Goal: Check status: Check status

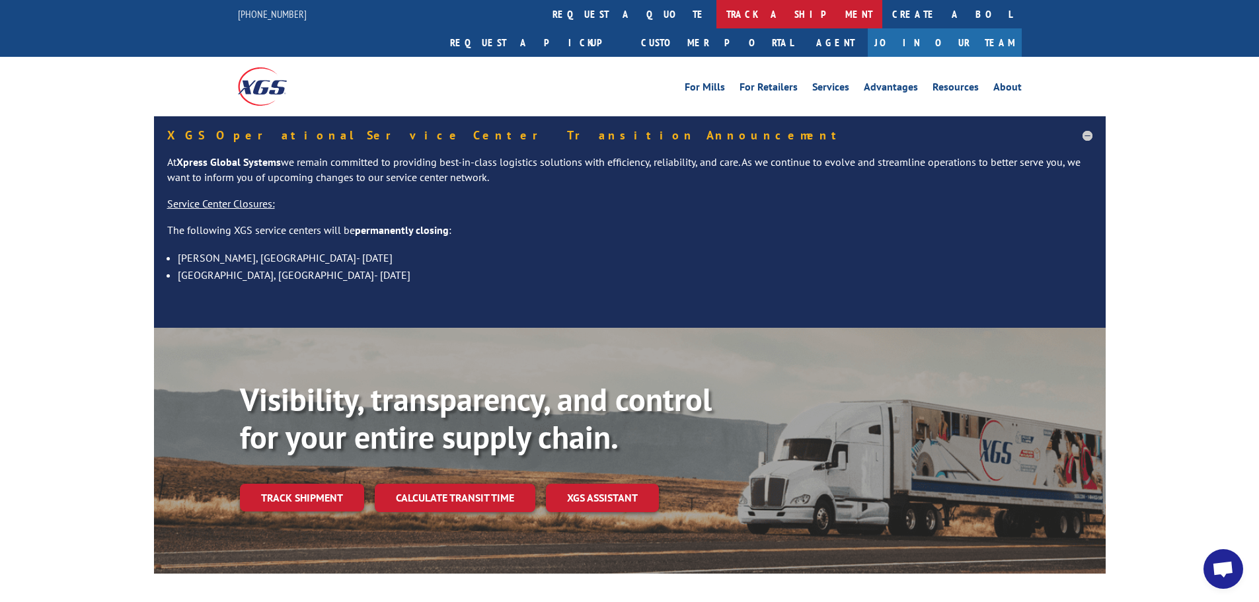
click at [717, 7] on link "track a shipment" at bounding box center [800, 14] width 166 height 28
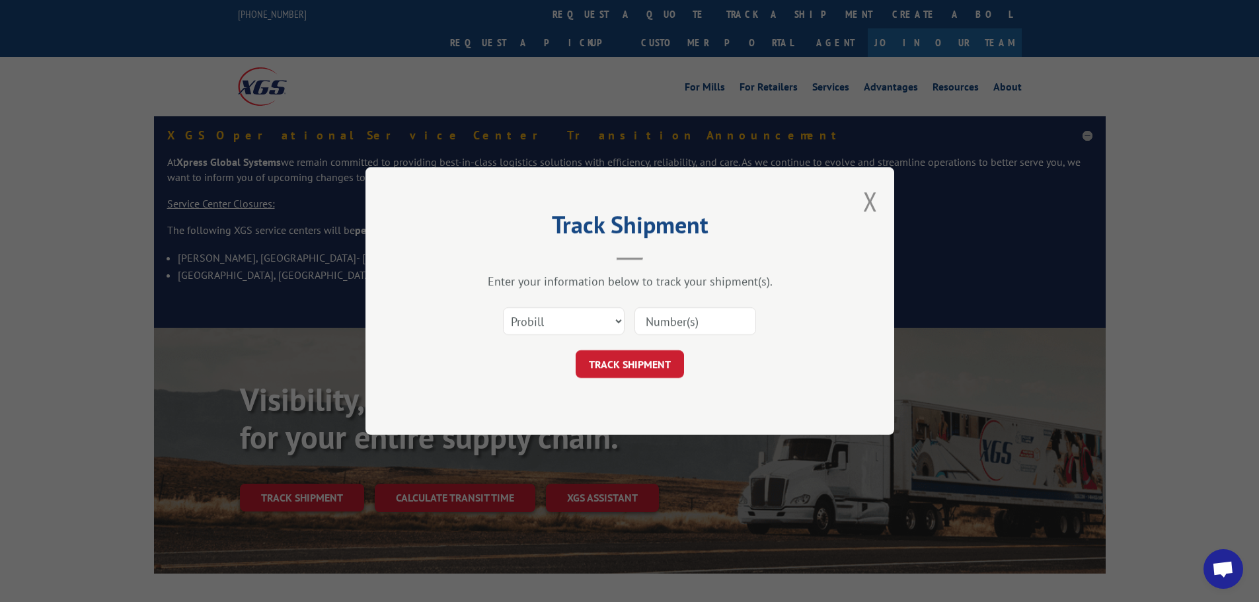
click at [675, 322] on input at bounding box center [696, 321] width 122 height 28
paste input "17501656"
type input "17501656"
click at [638, 364] on button "TRACK SHIPMENT" at bounding box center [630, 364] width 108 height 28
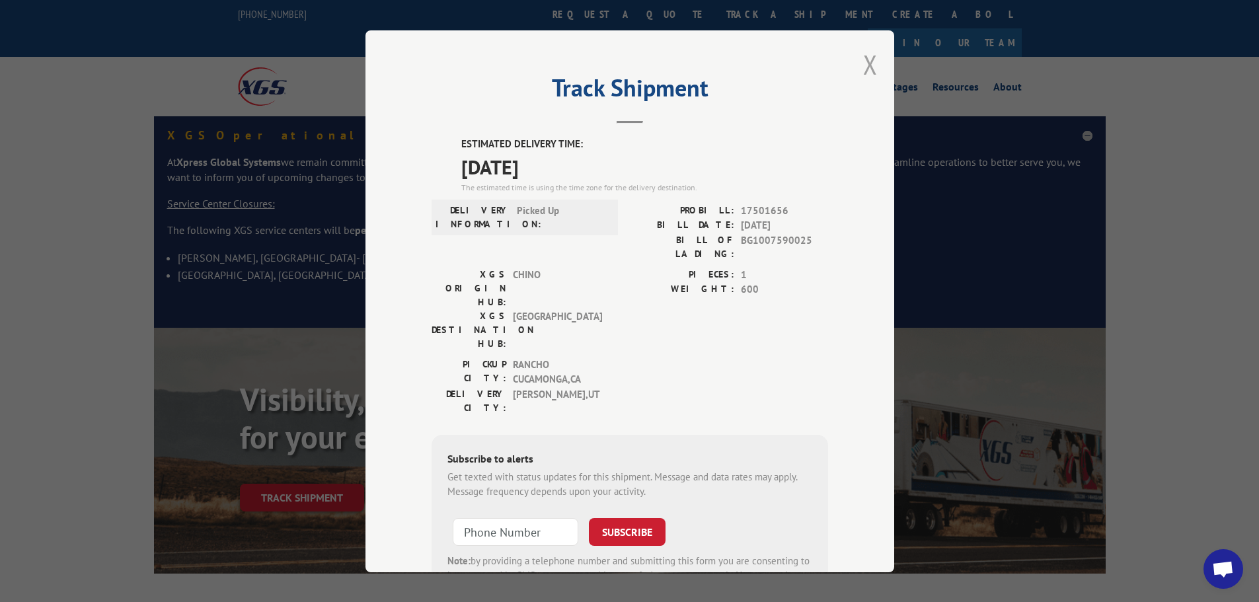
click at [864, 65] on button "Close modal" at bounding box center [870, 64] width 15 height 35
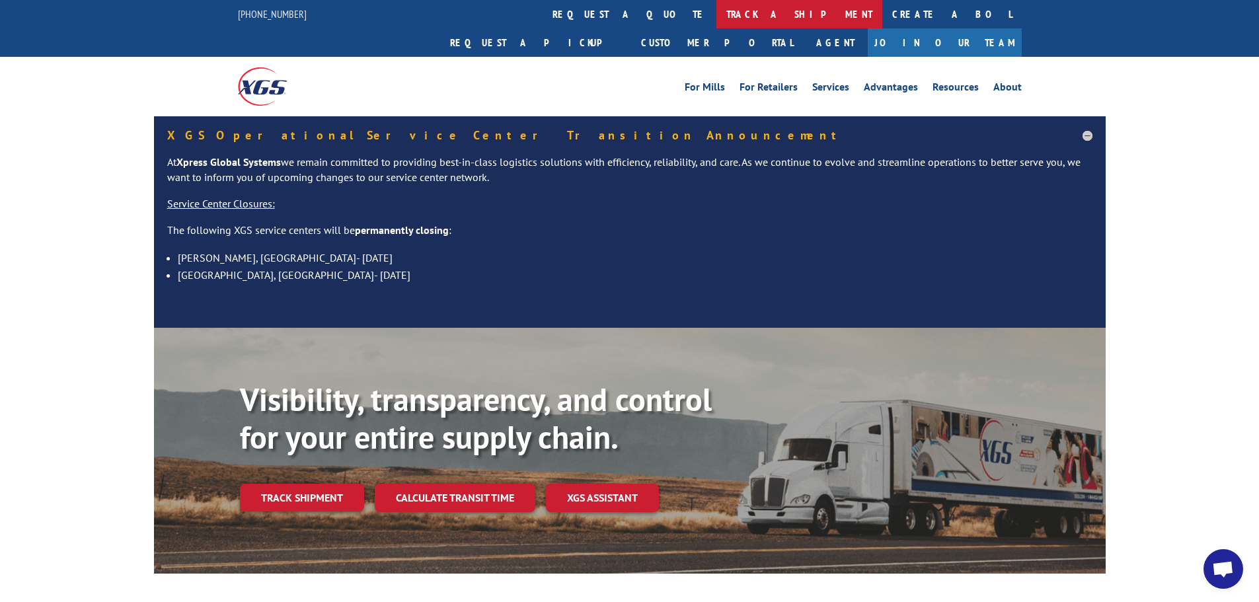
click at [717, 17] on link "track a shipment" at bounding box center [800, 14] width 166 height 28
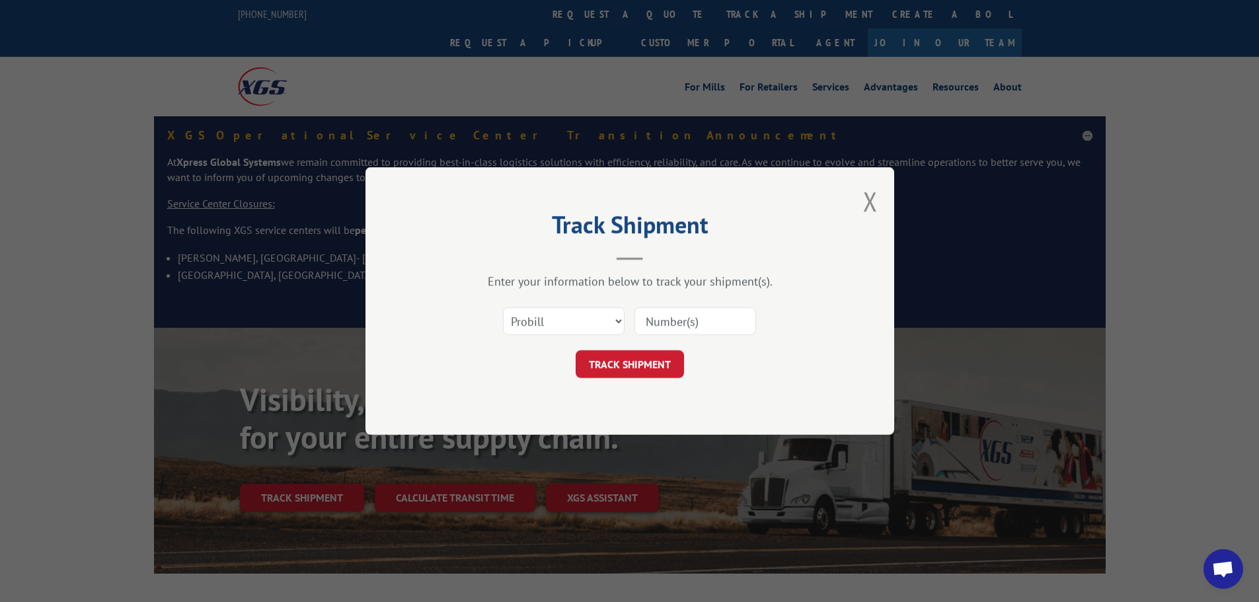
click at [667, 310] on input at bounding box center [696, 321] width 122 height 28
paste input "17501854"
type input "17501854"
click at [630, 359] on button "TRACK SHIPMENT" at bounding box center [630, 364] width 108 height 28
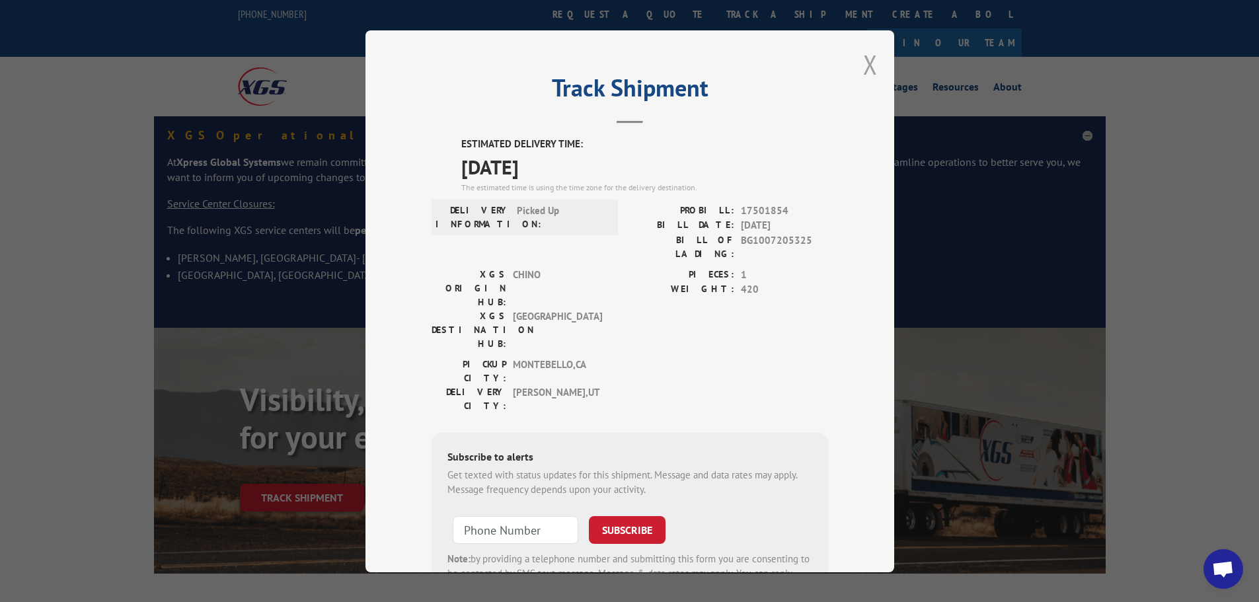
click at [863, 63] on button "Close modal" at bounding box center [870, 64] width 15 height 35
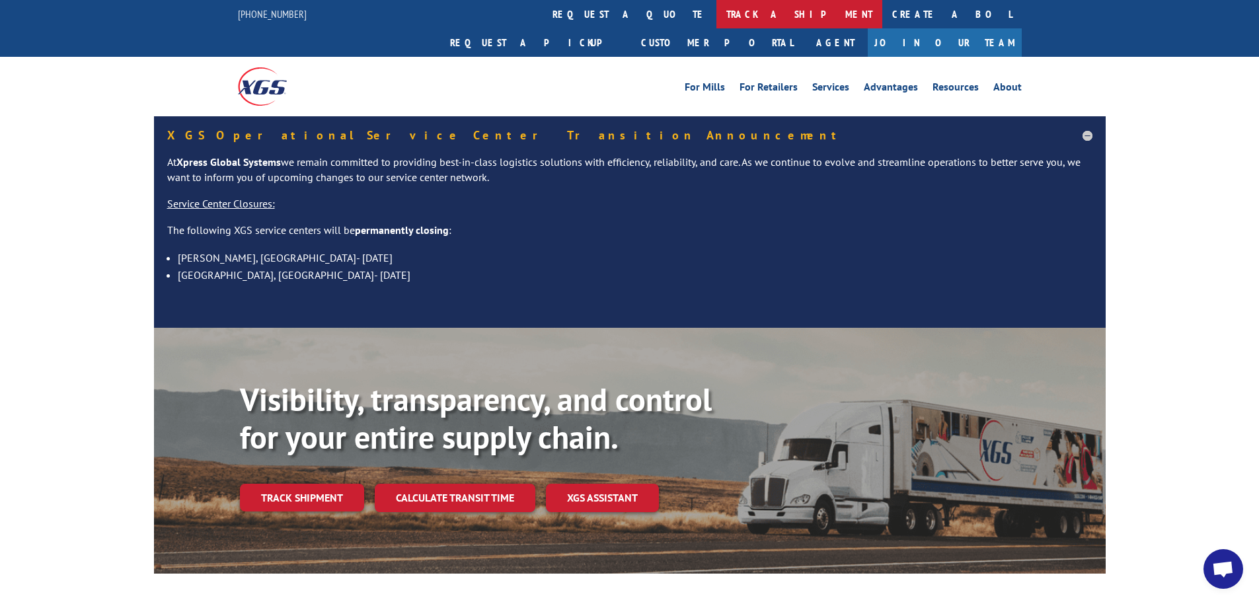
click at [717, 8] on link "track a shipment" at bounding box center [800, 14] width 166 height 28
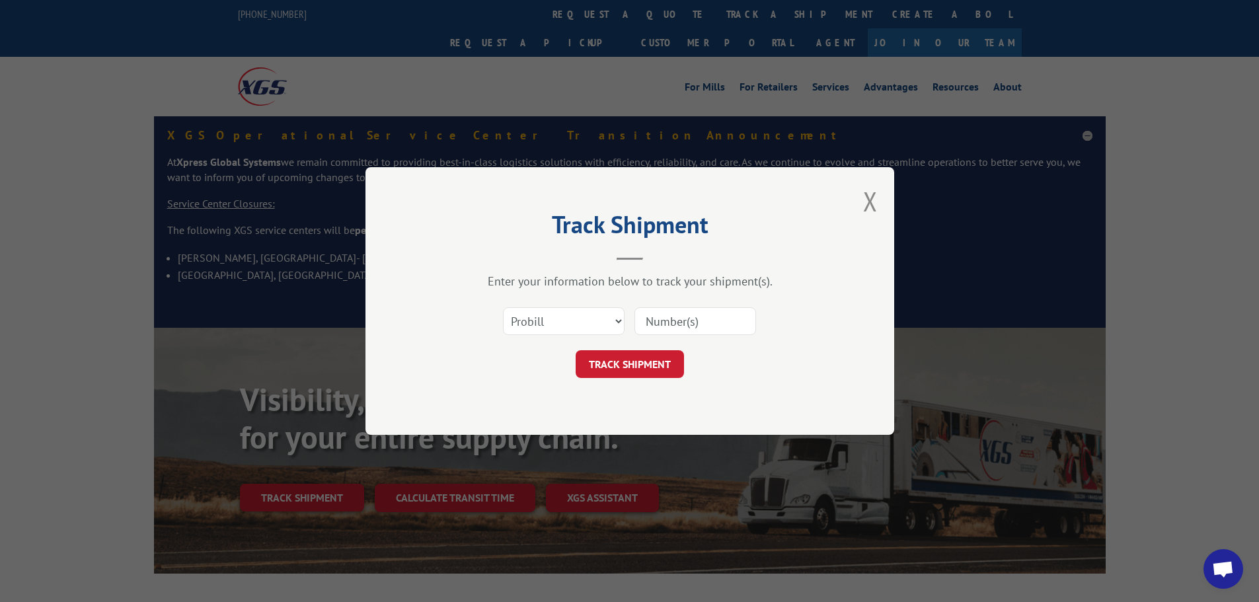
click at [683, 323] on input at bounding box center [696, 321] width 122 height 28
paste input "17501663"
type input "17501663"
click at [657, 358] on button "TRACK SHIPMENT" at bounding box center [630, 364] width 108 height 28
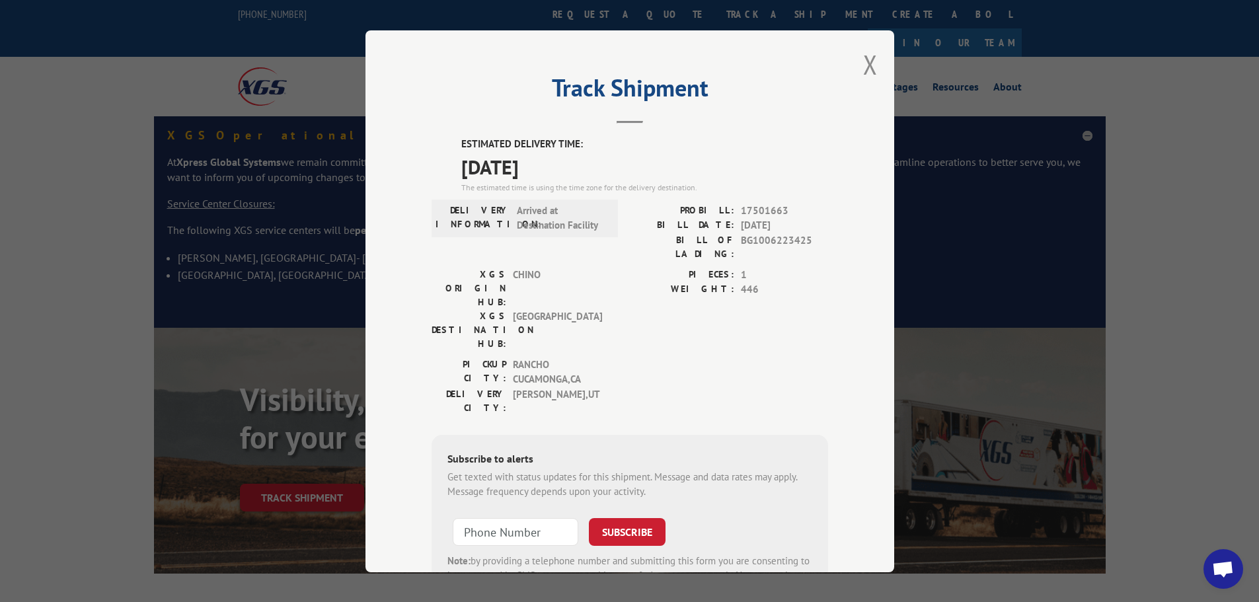
click at [857, 70] on div "Track Shipment ESTIMATED DELIVERY TIME: [DATE] The estimated time is using the …" at bounding box center [630, 301] width 529 height 542
click at [868, 63] on button "Close modal" at bounding box center [870, 64] width 15 height 35
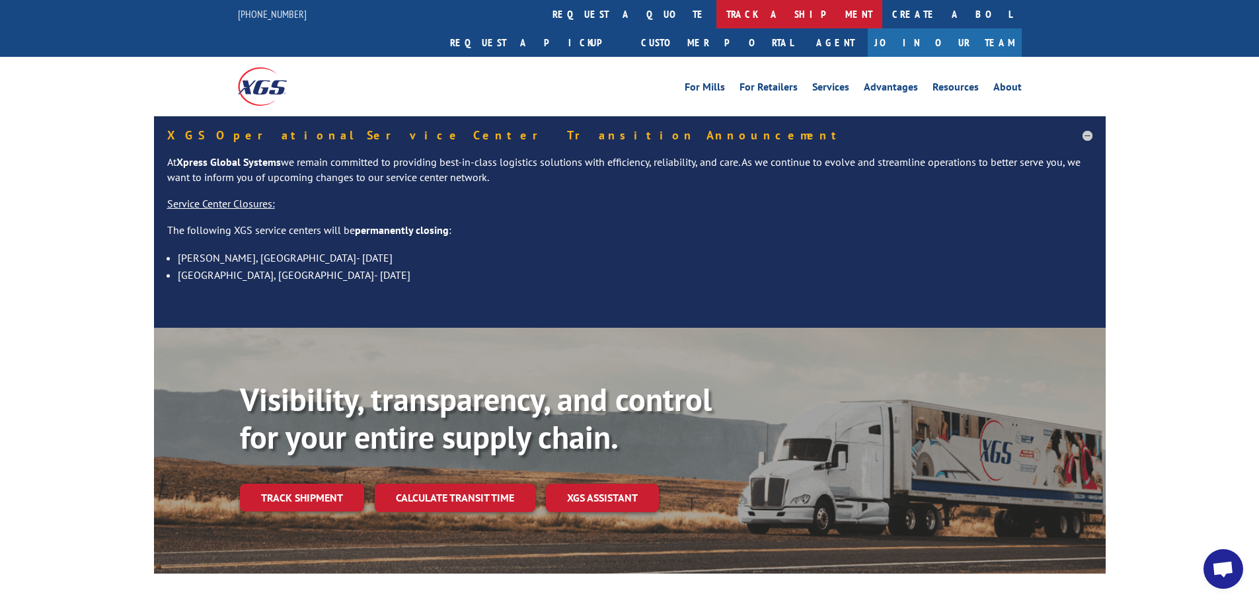
click at [717, 11] on link "track a shipment" at bounding box center [800, 14] width 166 height 28
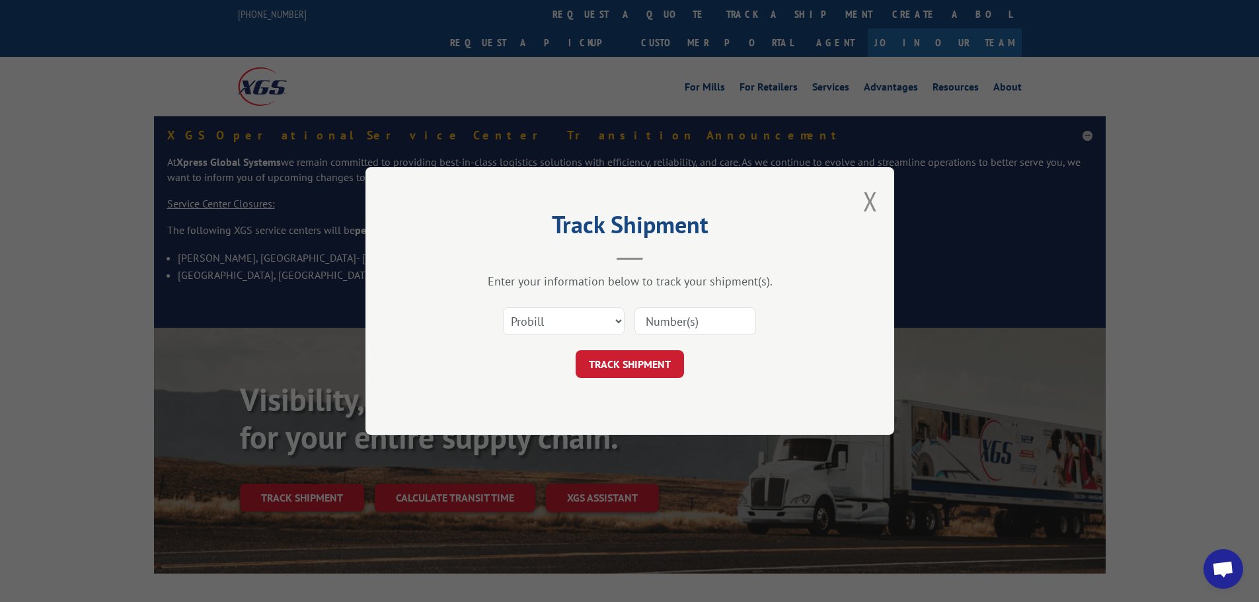
click at [668, 320] on input at bounding box center [696, 321] width 122 height 28
paste input "17409435"
type input "17409435"
click at [631, 357] on button "TRACK SHIPMENT" at bounding box center [630, 364] width 108 height 28
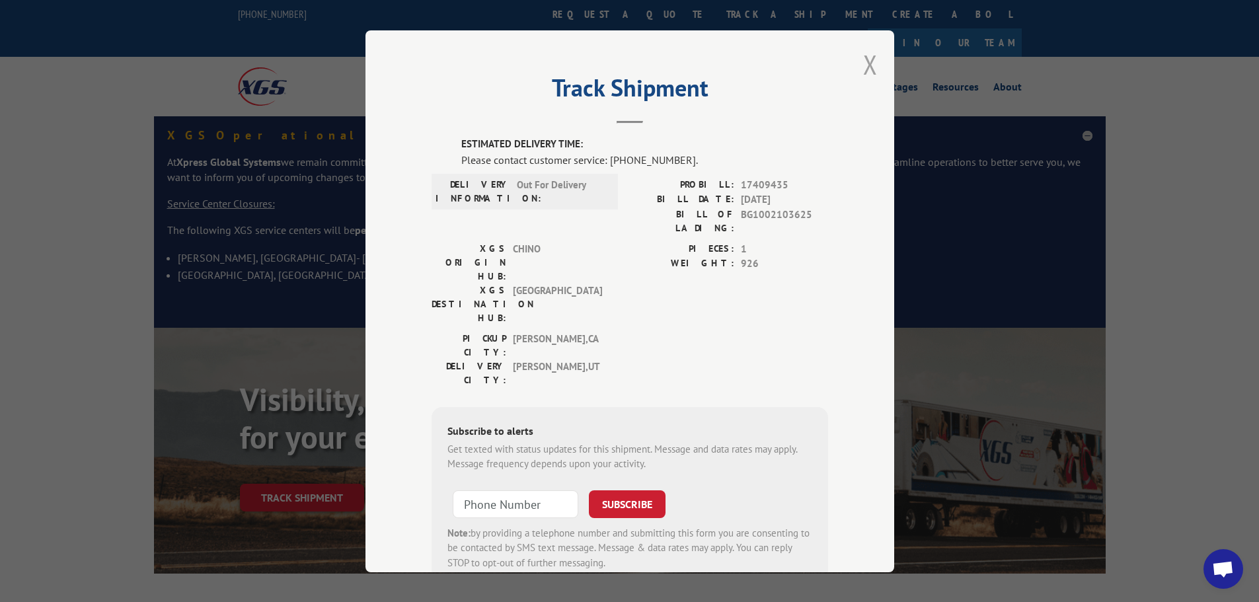
click at [863, 64] on button "Close modal" at bounding box center [870, 64] width 15 height 35
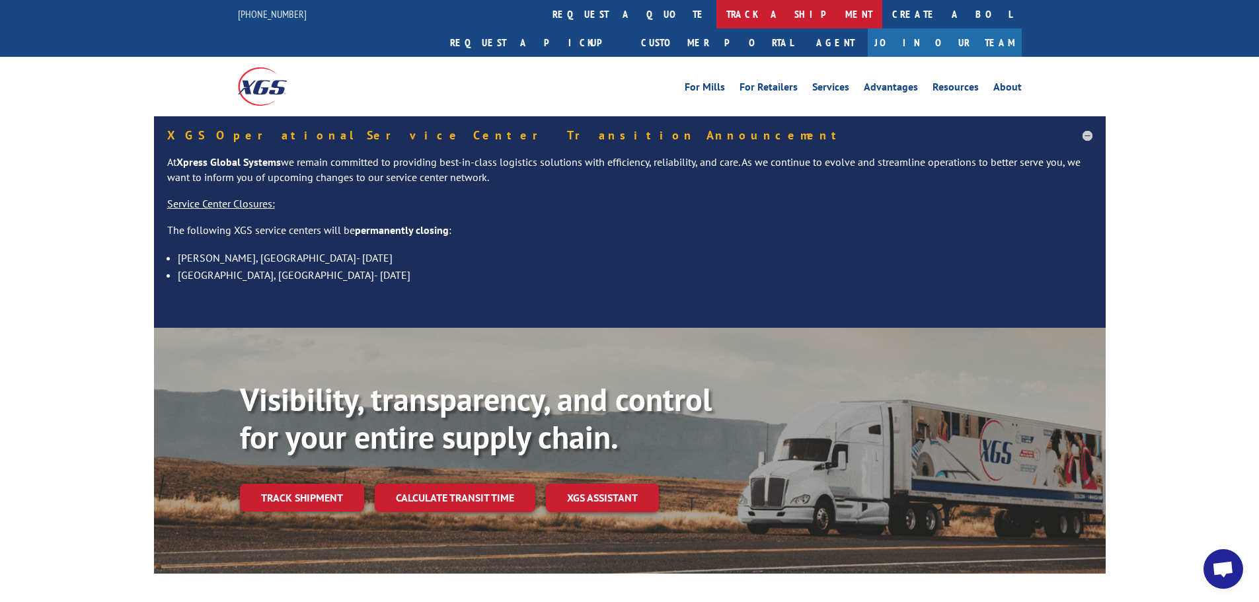
click at [717, 17] on link "track a shipment" at bounding box center [800, 14] width 166 height 28
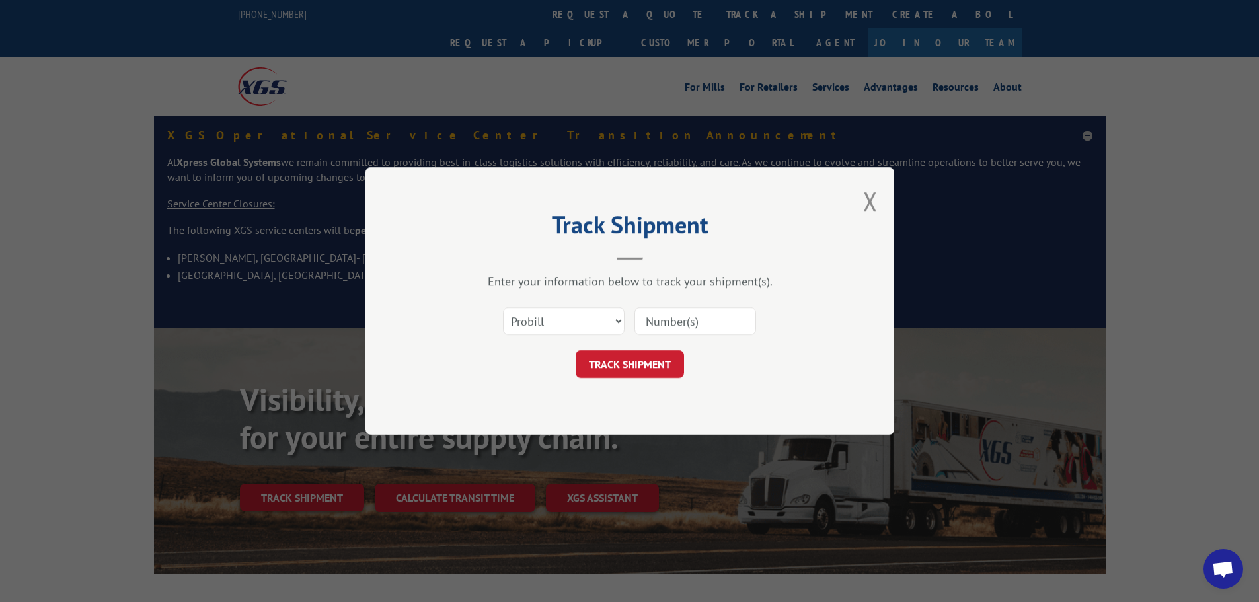
click at [661, 317] on input at bounding box center [696, 321] width 122 height 28
paste input "17589572"
type input "17589572"
click at [652, 364] on button "TRACK SHIPMENT" at bounding box center [630, 364] width 108 height 28
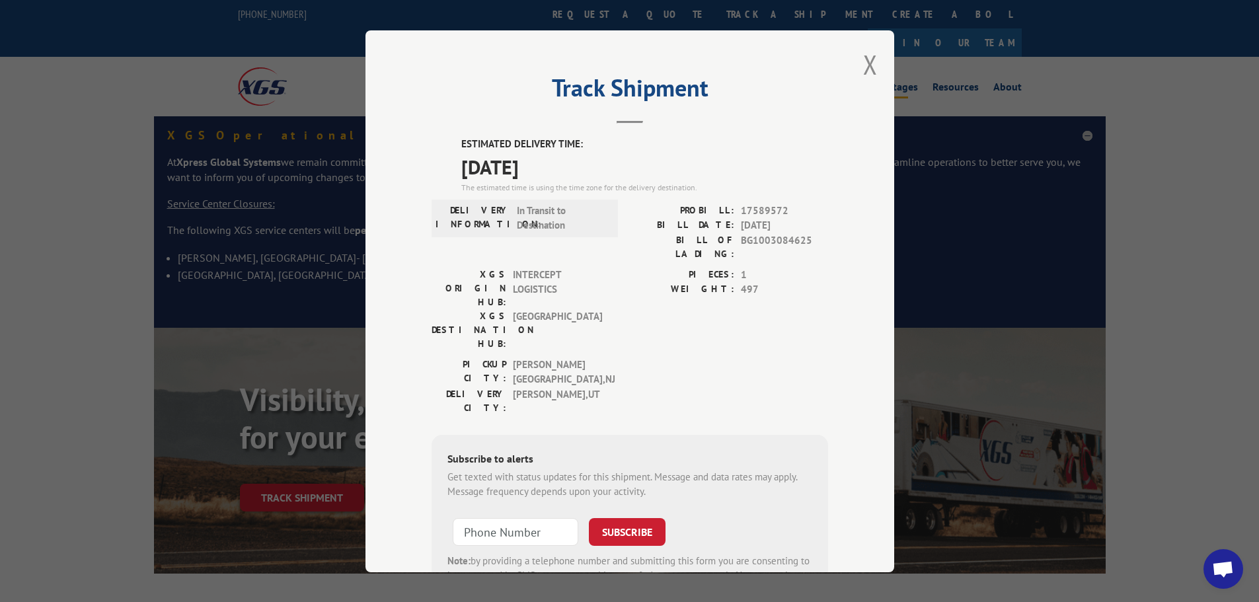
click at [871, 64] on button "Close modal" at bounding box center [870, 64] width 15 height 35
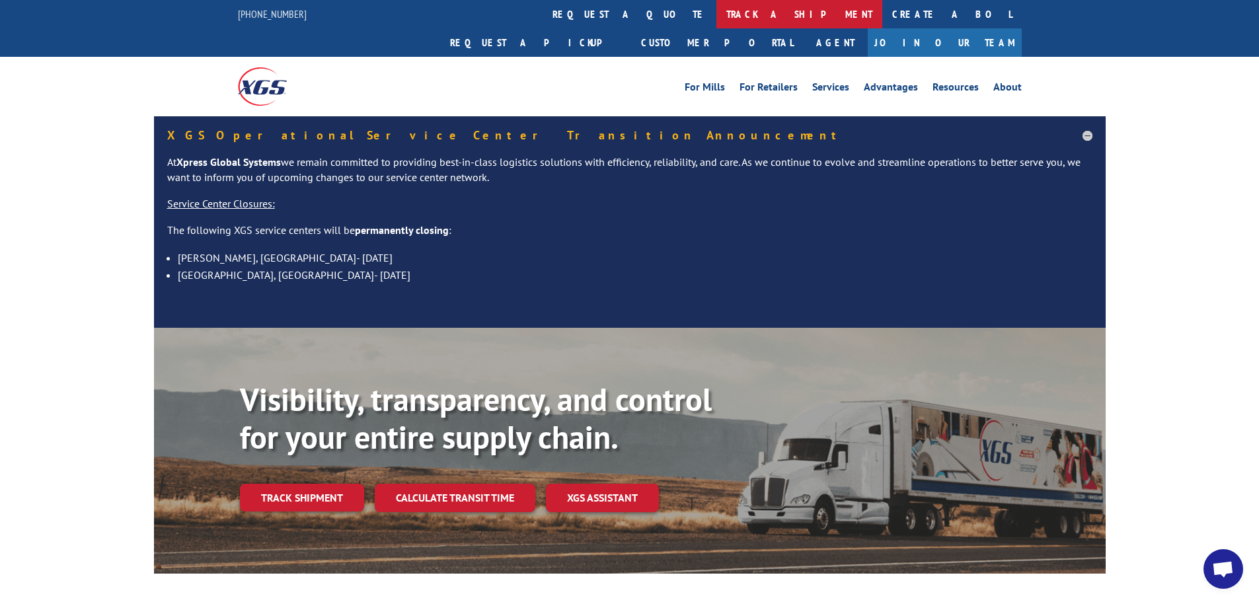
click at [717, 14] on link "track a shipment" at bounding box center [800, 14] width 166 height 28
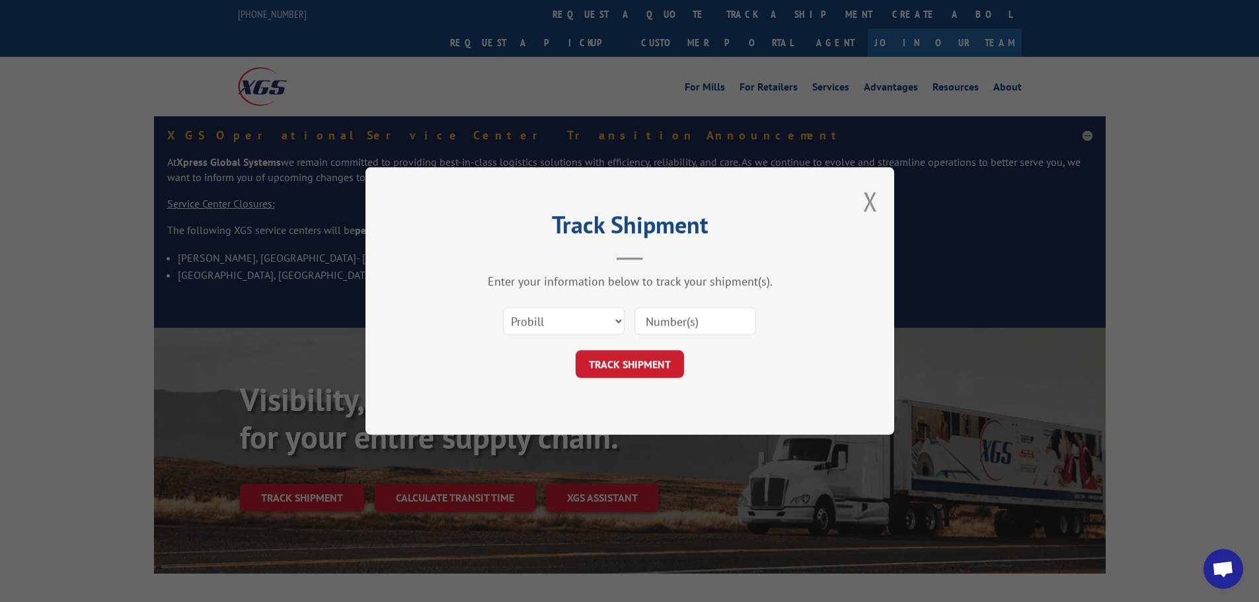
click at [675, 317] on input at bounding box center [696, 321] width 122 height 28
paste input "17501927"
type input "17501927"
click at [657, 366] on button "TRACK SHIPMENT" at bounding box center [630, 364] width 108 height 28
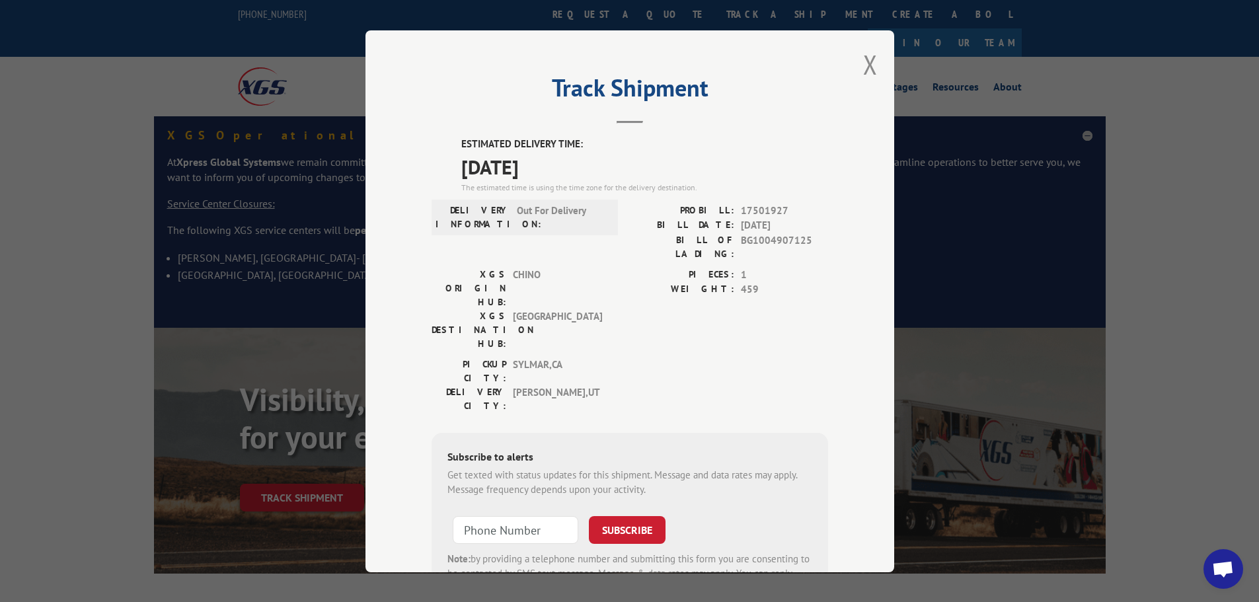
click at [870, 69] on button "Close modal" at bounding box center [870, 64] width 15 height 35
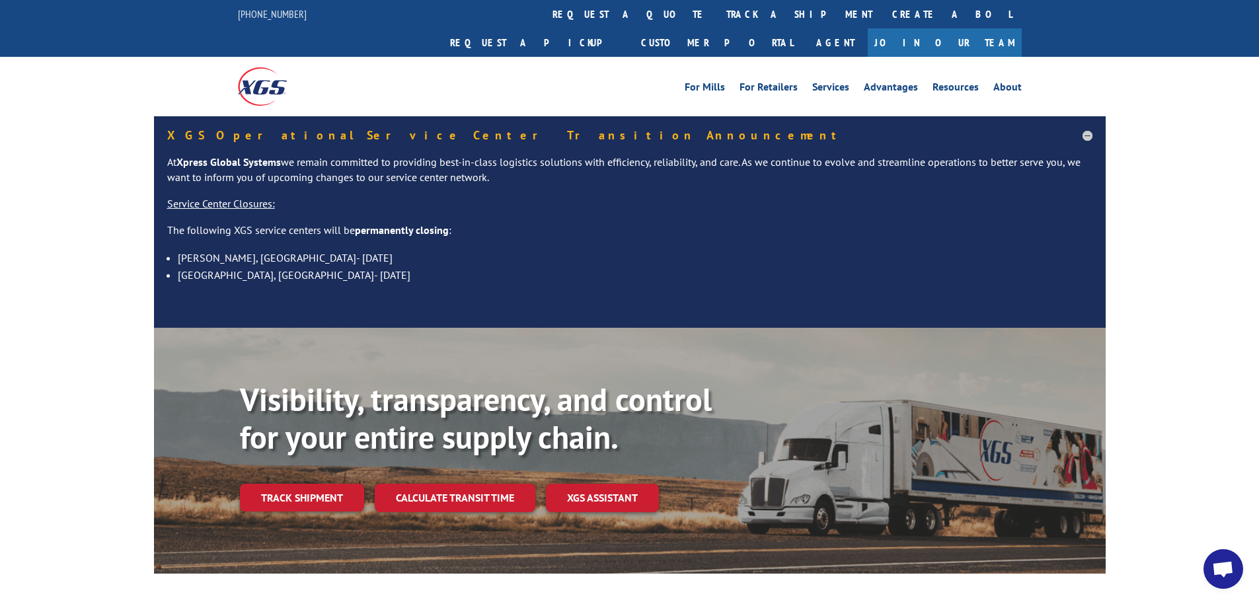
click at [717, 14] on link "track a shipment" at bounding box center [800, 14] width 166 height 28
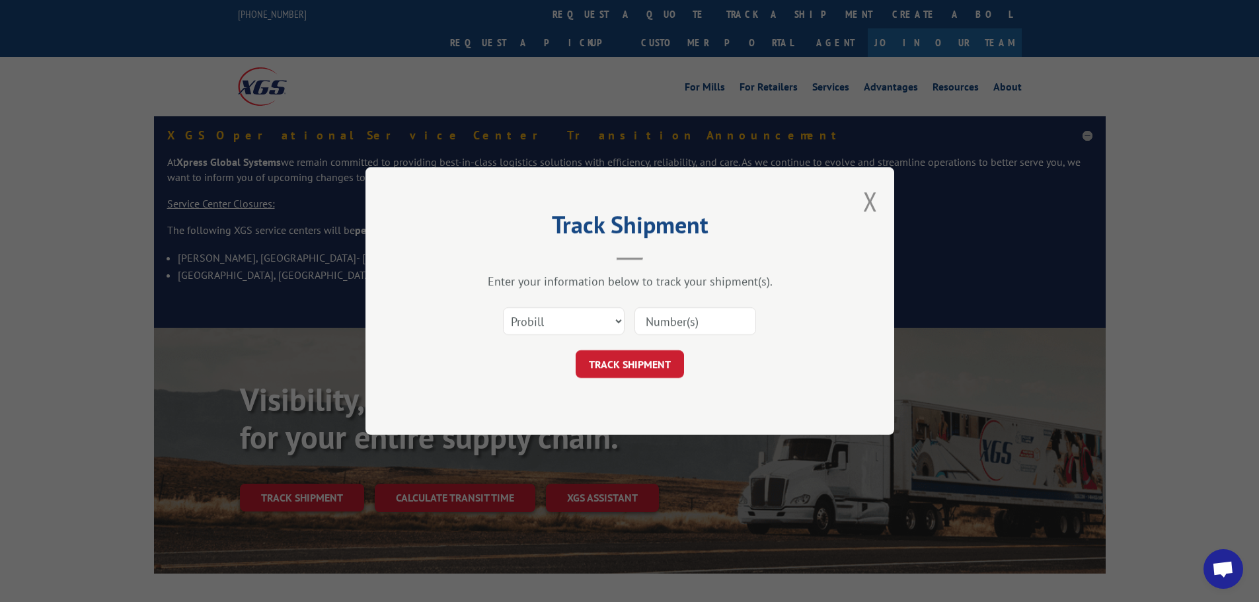
click at [672, 332] on input at bounding box center [696, 321] width 122 height 28
paste input "17501757"
type input "17501757"
click at [639, 354] on button "TRACK SHIPMENT" at bounding box center [630, 364] width 108 height 28
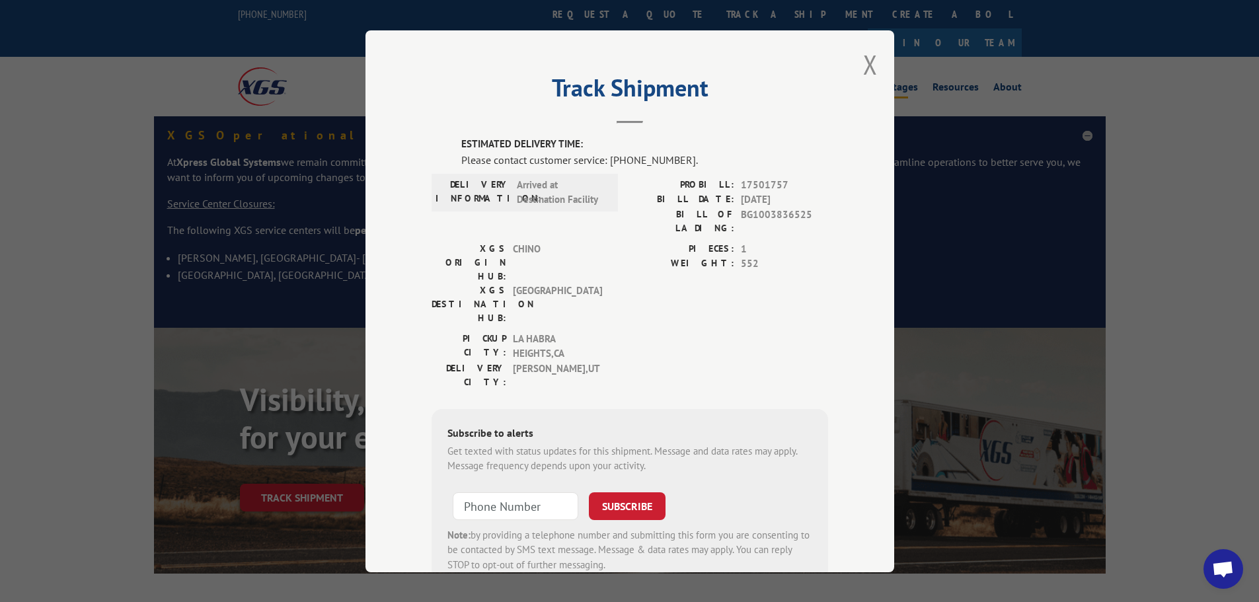
click at [866, 65] on button "Close modal" at bounding box center [870, 64] width 15 height 35
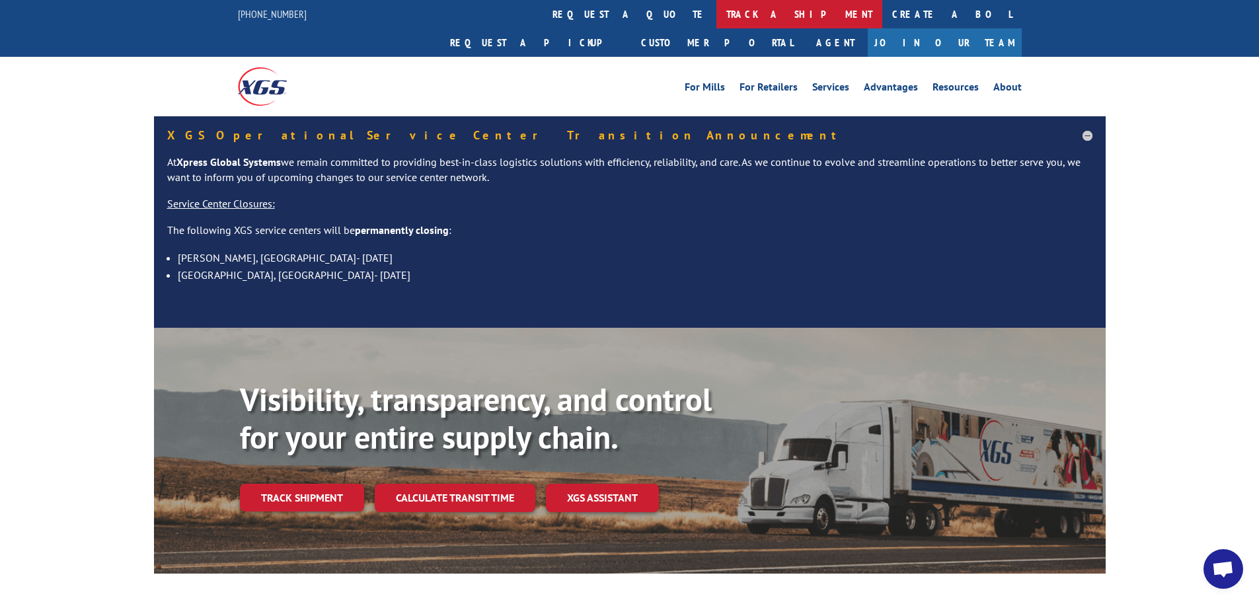
click at [717, 15] on link "track a shipment" at bounding box center [800, 14] width 166 height 28
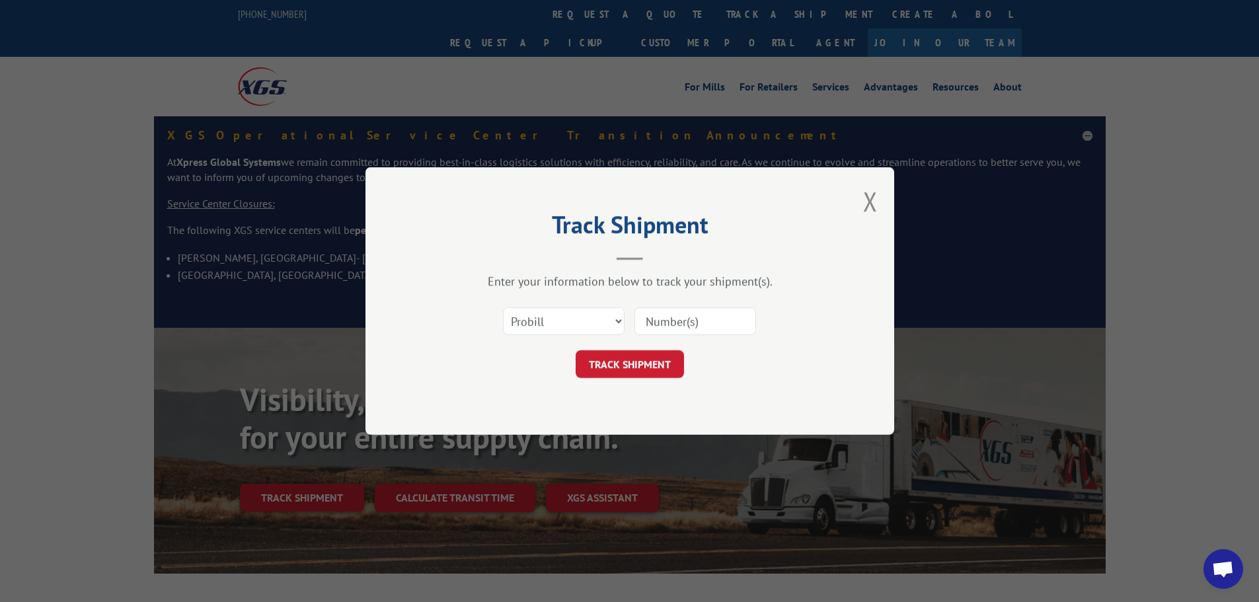
click at [668, 341] on div "Select category... Probill BOL PO" at bounding box center [630, 321] width 397 height 44
click at [673, 328] on input at bounding box center [696, 321] width 122 height 28
paste input "17409443"
type input "17409443"
click at [641, 358] on button "TRACK SHIPMENT" at bounding box center [630, 364] width 108 height 28
